Goal: Find specific page/section: Find specific page/section

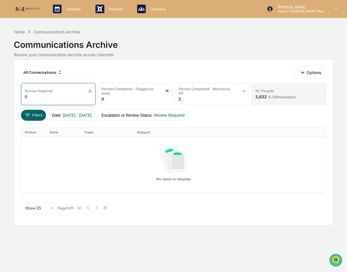
click at [264, 98] on div "3,832 ( 5,099 messages)" at bounding box center [275, 96] width 41 height 5
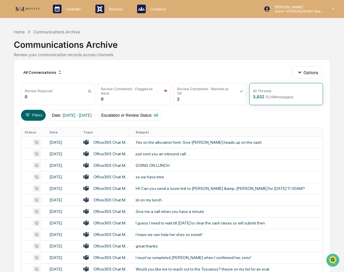
click at [219, 33] on div "Home Communications Archive Communications Archive Review your communication re…" at bounding box center [172, 42] width 317 height 28
click at [88, 131] on th "Topic" at bounding box center [106, 132] width 52 height 9
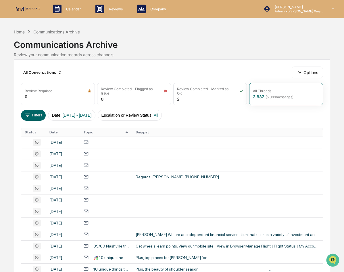
click at [54, 134] on th "Date" at bounding box center [63, 132] width 34 height 9
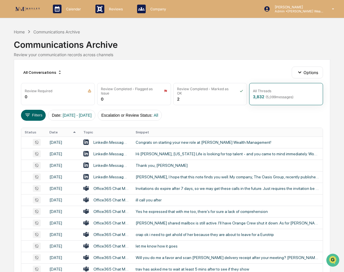
click at [54, 133] on th "Date" at bounding box center [63, 132] width 34 height 9
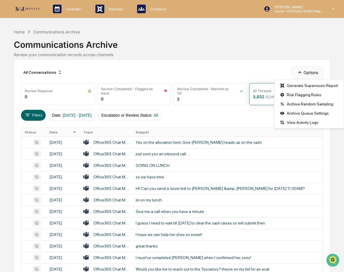
click at [302, 73] on icon "button" at bounding box center [300, 72] width 6 height 6
click at [297, 93] on div "Risk Flagging Rules" at bounding box center [309, 94] width 67 height 9
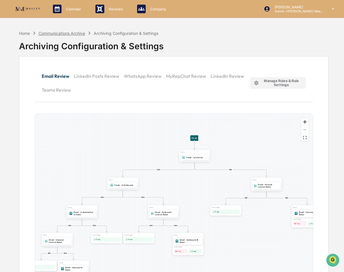
click at [65, 32] on div "Communications Archive" at bounding box center [62, 33] width 47 height 5
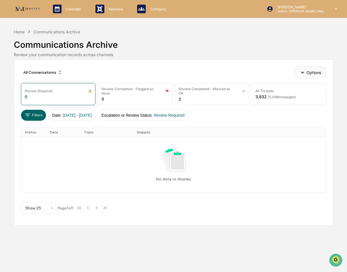
click at [303, 67] on button "Options" at bounding box center [310, 72] width 31 height 12
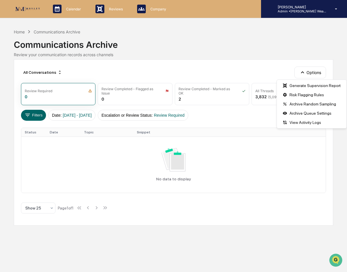
click at [309, 10] on p "Admin • [PERSON_NAME] Wealth" at bounding box center [300, 11] width 54 height 4
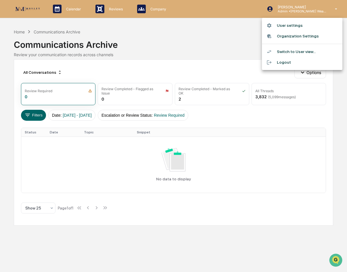
click at [23, 30] on div at bounding box center [173, 136] width 347 height 272
